Goal: Information Seeking & Learning: Learn about a topic

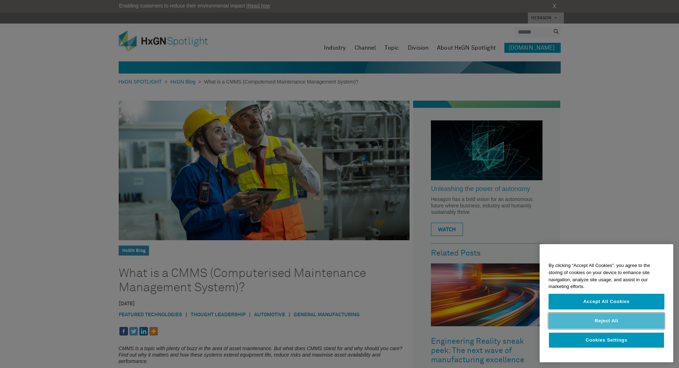
click at [596, 327] on button "Reject All" at bounding box center [607, 321] width 116 height 16
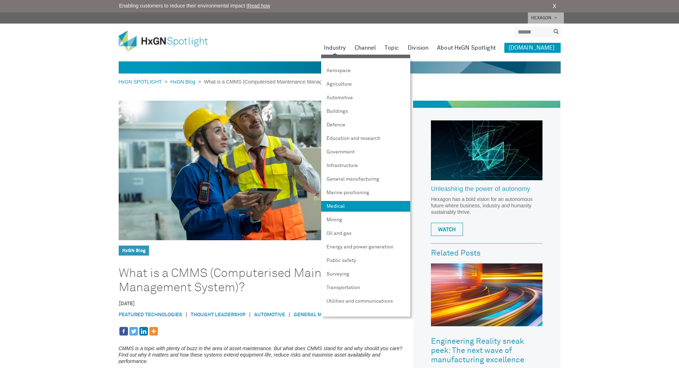
click at [350, 207] on link "Medical" at bounding box center [365, 206] width 89 height 11
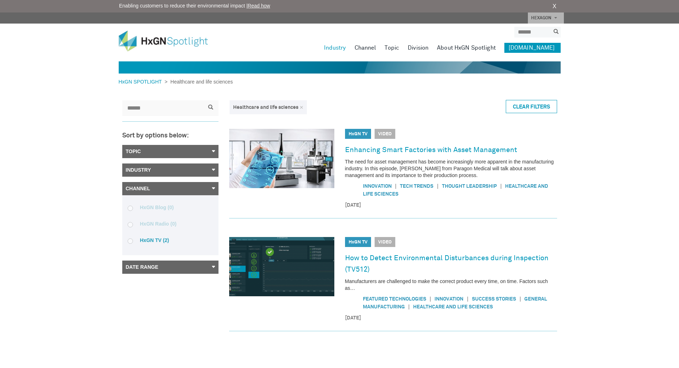
click at [474, 48] on link "About HxGN Spotlight" at bounding box center [466, 48] width 59 height 10
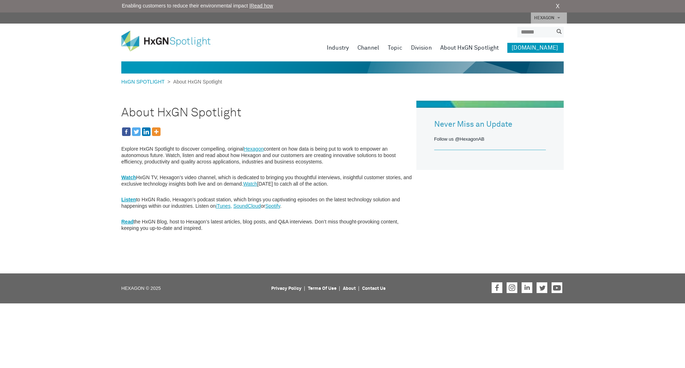
click at [257, 149] on link "Hexagon" at bounding box center [254, 149] width 20 height 6
